Goal: Task Accomplishment & Management: Manage account settings

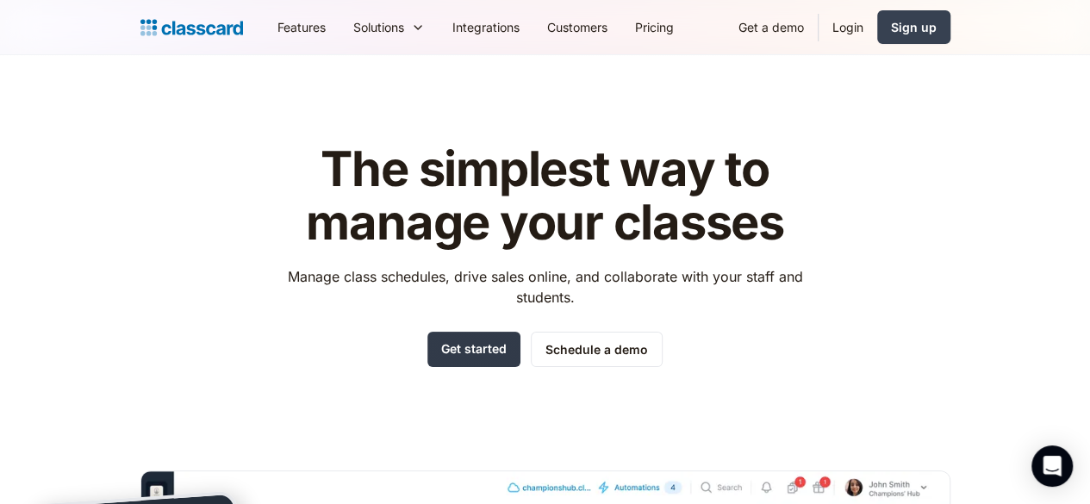
click at [502, 339] on link "Get started" at bounding box center [473, 349] width 93 height 35
click at [937, 29] on div "Sign up" at bounding box center [914, 27] width 46 height 18
click at [877, 18] on link "Login" at bounding box center [848, 27] width 59 height 39
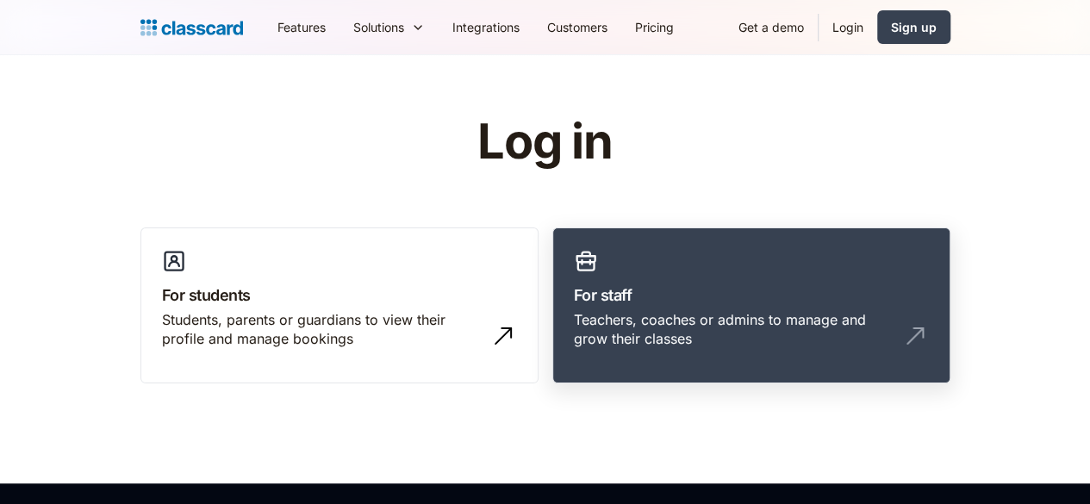
click at [743, 289] on h3 "For staff" at bounding box center [751, 295] width 355 height 23
